Goal: Transaction & Acquisition: Download file/media

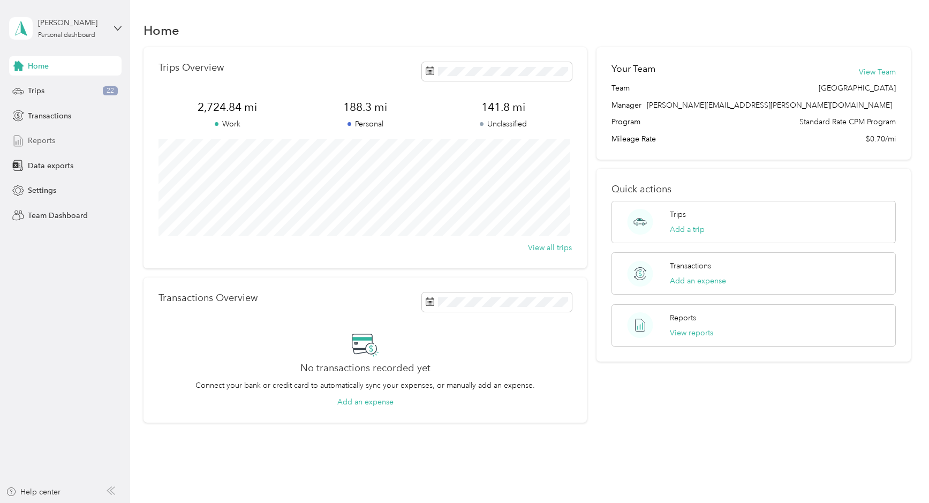
click at [48, 138] on span "Reports" at bounding box center [41, 140] width 27 height 11
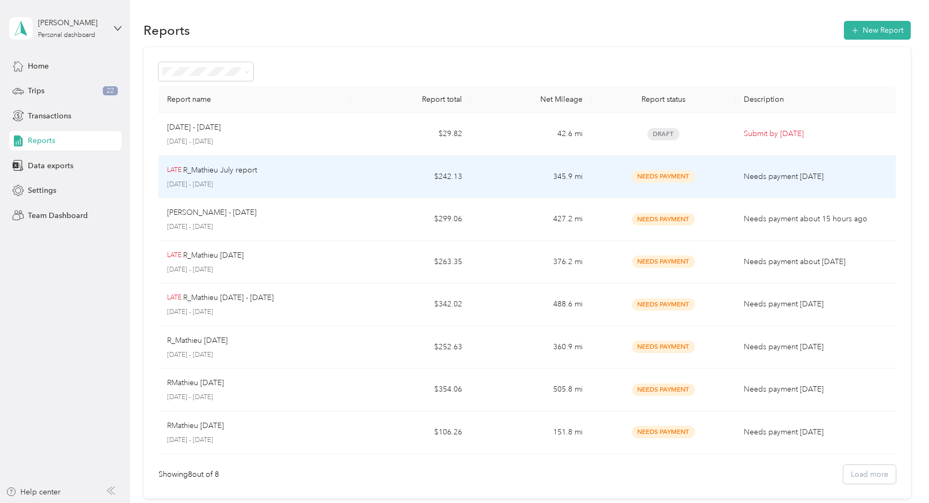
click at [566, 182] on td "345.9 mi" at bounding box center [531, 177] width 120 height 43
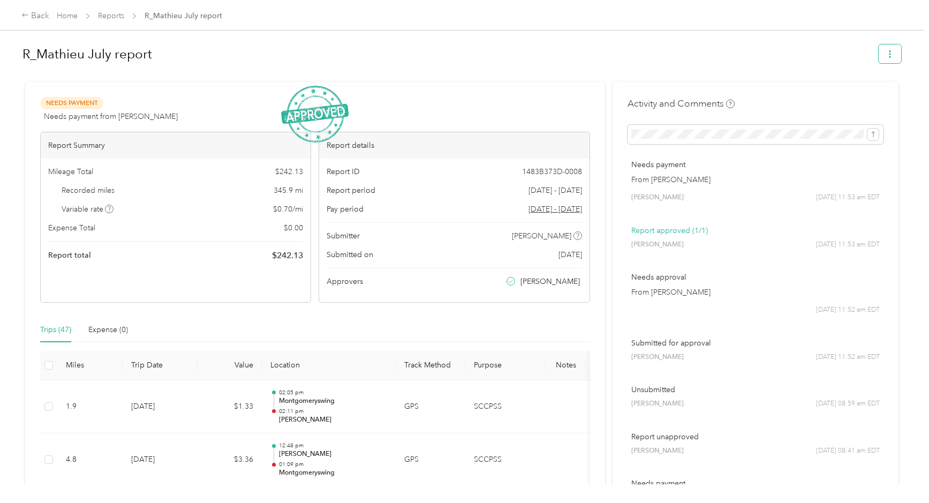
click at [886, 56] on icon "button" at bounding box center [889, 53] width 7 height 7
click at [859, 93] on span "Download" at bounding box center [856, 93] width 35 height 11
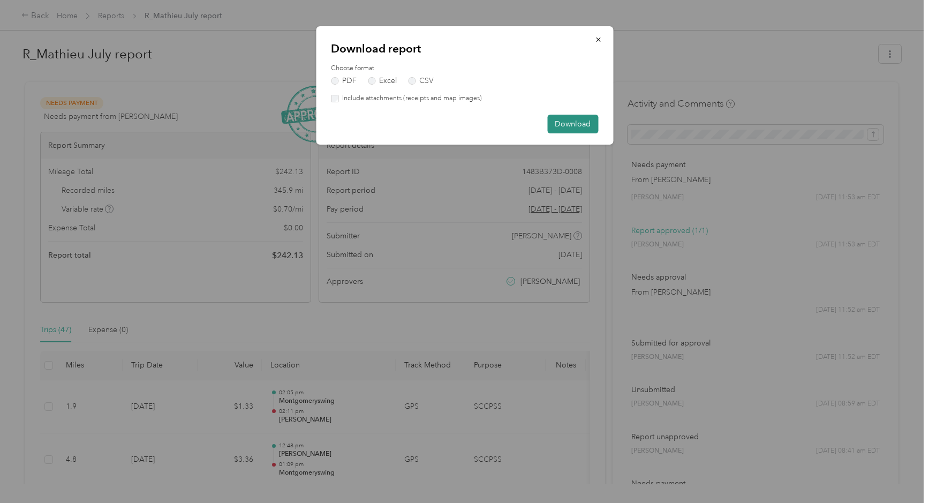
click at [560, 122] on button "Download" at bounding box center [572, 124] width 51 height 19
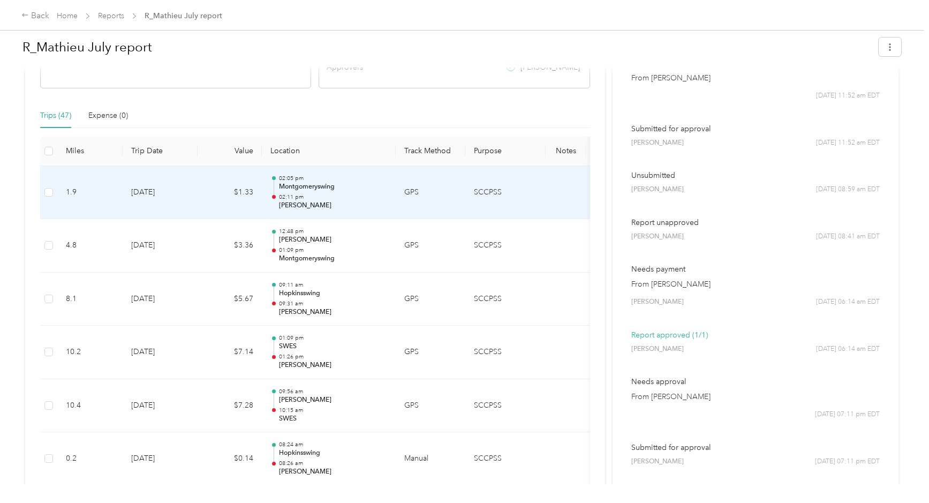
scroll to position [54, 0]
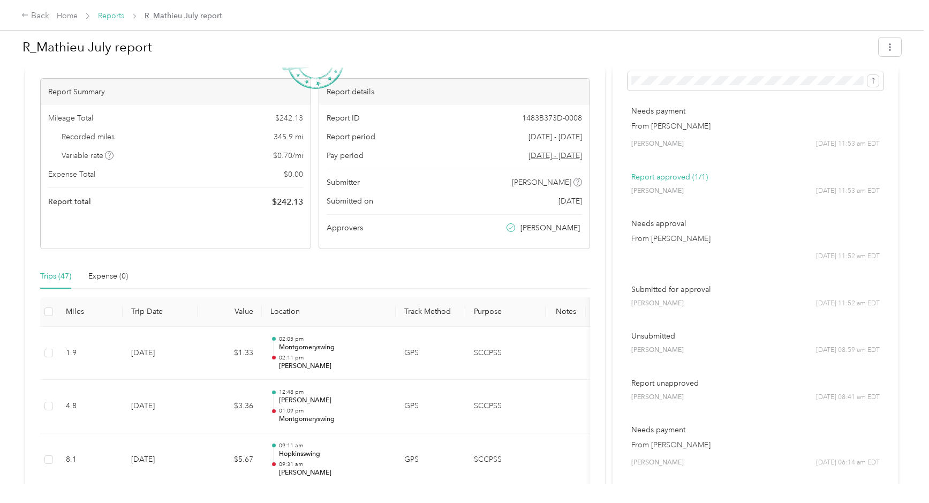
click at [116, 17] on link "Reports" at bounding box center [111, 15] width 26 height 9
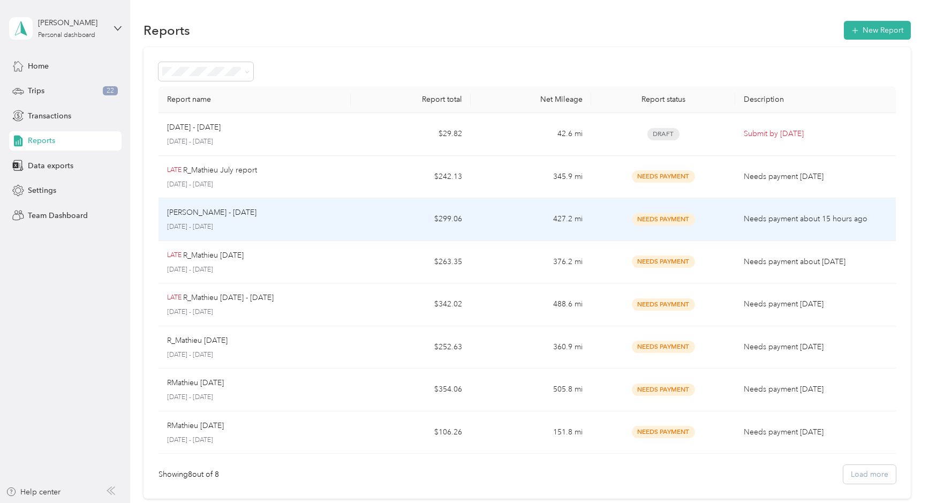
click at [328, 220] on div "[PERSON_NAME] - August [DATE] - [DATE]" at bounding box center [254, 219] width 175 height 25
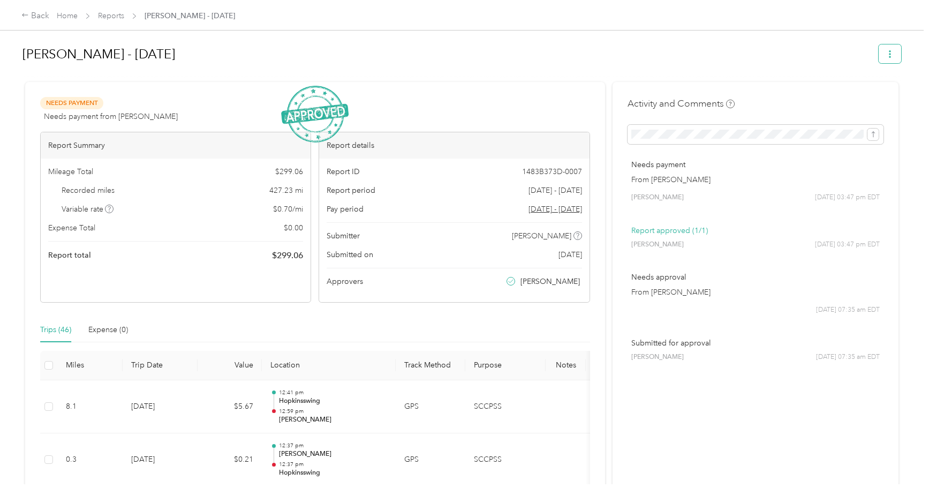
click at [890, 56] on icon "button" at bounding box center [889, 53] width 7 height 7
click at [860, 94] on span "Download" at bounding box center [856, 93] width 35 height 11
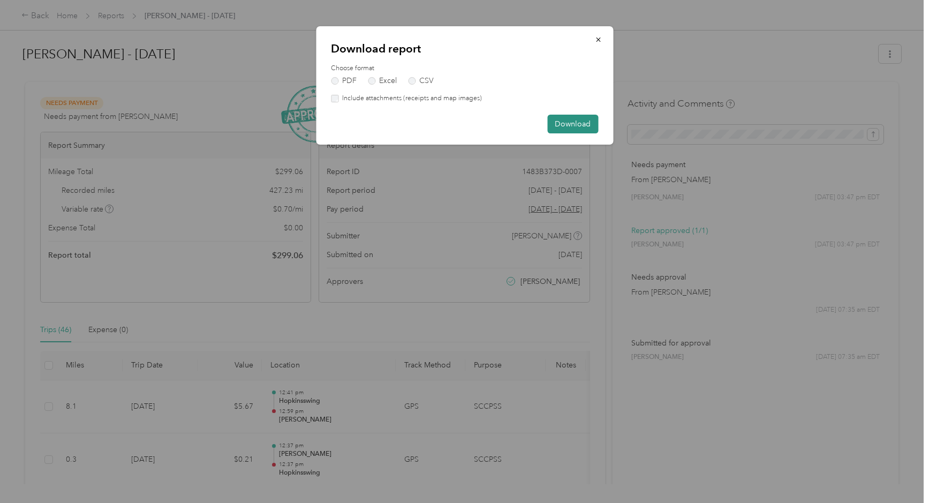
click at [573, 116] on button "Download" at bounding box center [572, 124] width 51 height 19
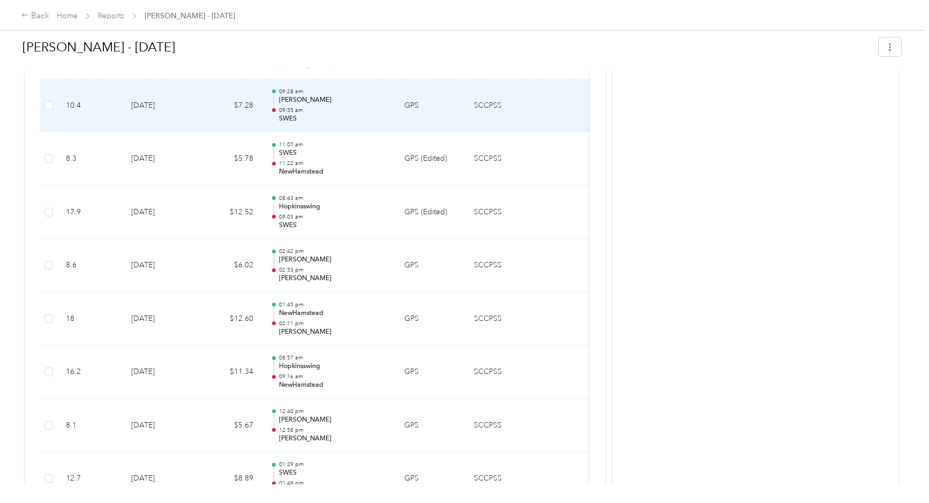
scroll to position [1846, 0]
